Goal: Navigation & Orientation: Find specific page/section

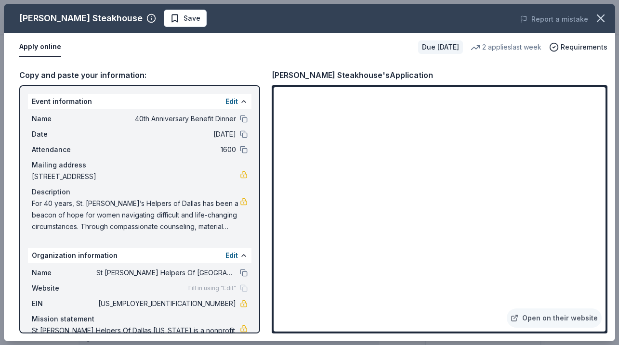
scroll to position [224, 0]
click at [184, 23] on span "Save" at bounding box center [192, 19] width 17 height 12
click at [607, 18] on icon "button" at bounding box center [600, 18] width 13 height 13
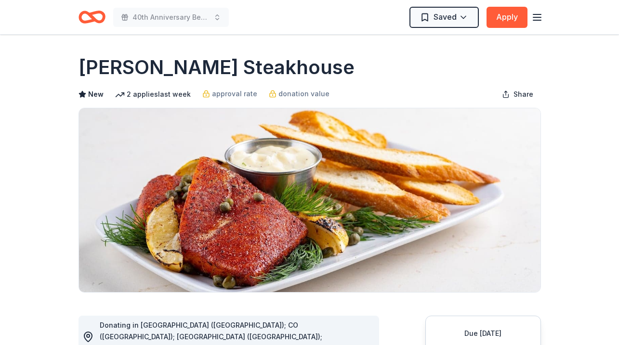
scroll to position [0, 0]
click at [533, 24] on div "Saved Apply" at bounding box center [475, 17] width 133 height 23
click at [534, 21] on icon "button" at bounding box center [537, 18] width 12 height 12
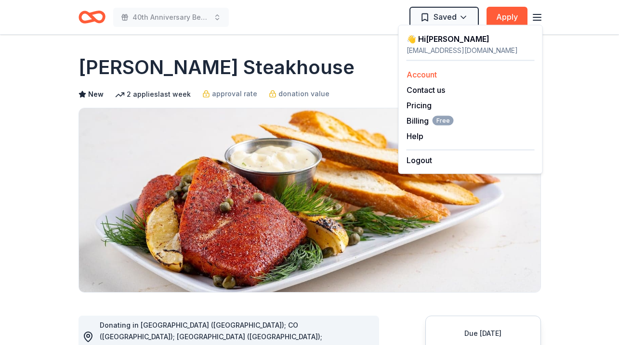
click at [459, 77] on div "Account" at bounding box center [471, 75] width 128 height 12
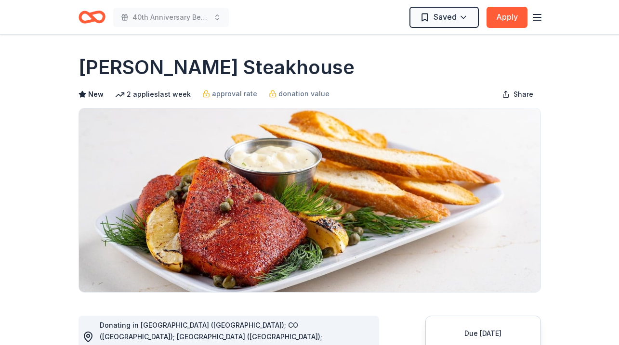
click at [532, 23] on div "Saved Apply" at bounding box center [475, 17] width 133 height 23
click at [538, 18] on icon "button" at bounding box center [537, 18] width 12 height 12
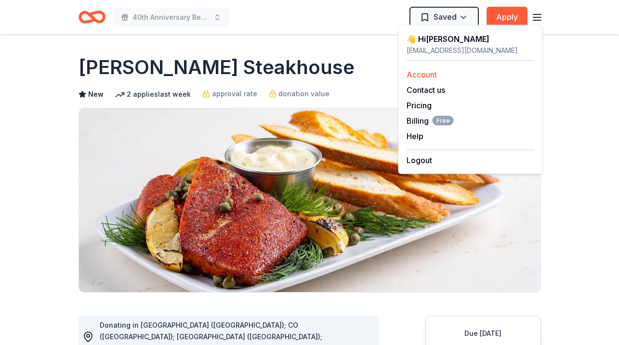
click at [435, 73] on link "Account" at bounding box center [422, 75] width 30 height 10
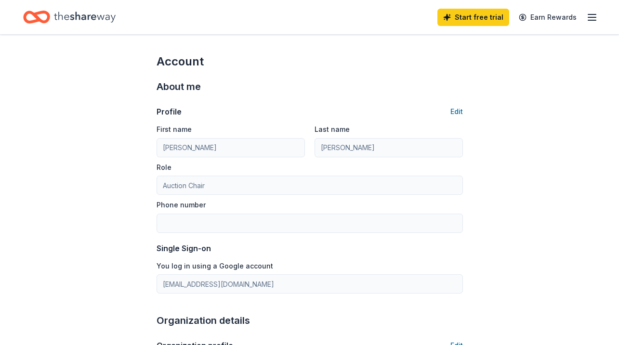
click at [600, 23] on div "Start free trial Earn Rewards" at bounding box center [309, 17] width 619 height 34
click at [592, 23] on icon "button" at bounding box center [592, 18] width 12 height 12
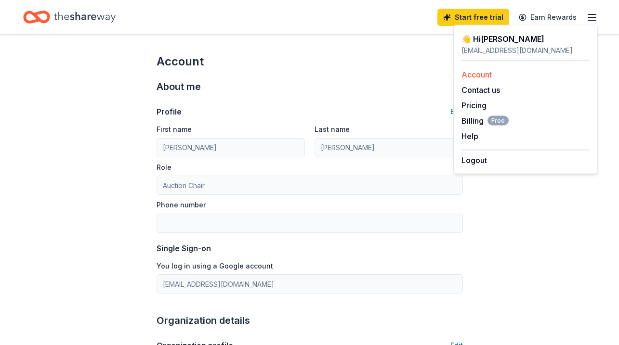
click at [478, 76] on link "Account" at bounding box center [477, 75] width 30 height 10
click at [476, 74] on link "Account" at bounding box center [477, 75] width 30 height 10
click at [487, 35] on div "👋 Hi [PERSON_NAME]" at bounding box center [526, 39] width 128 height 12
click at [59, 18] on icon "Home" at bounding box center [85, 17] width 62 height 11
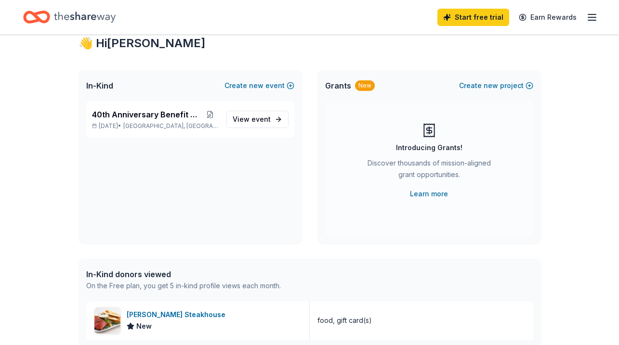
scroll to position [14, 0]
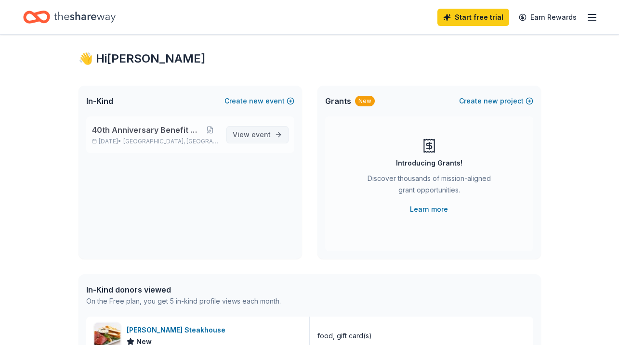
click at [274, 140] on link "View event" at bounding box center [257, 134] width 62 height 17
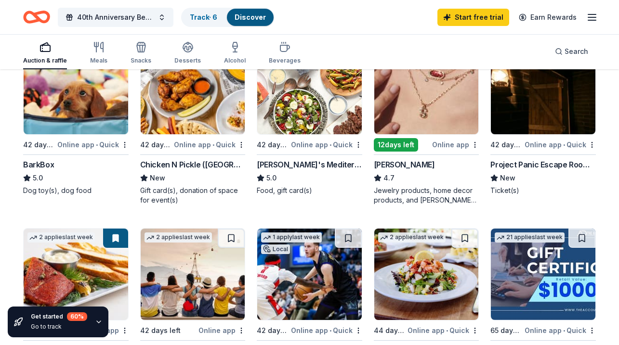
scroll to position [307, 0]
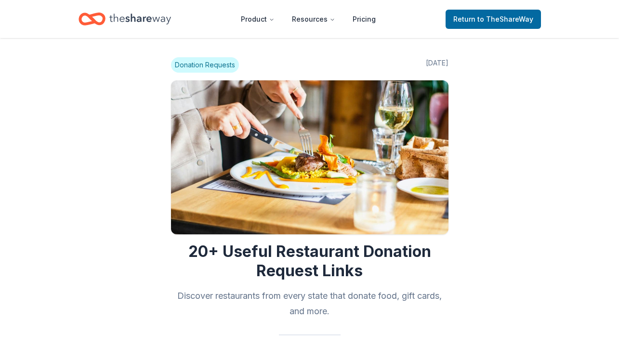
scroll to position [3173, 0]
